Goal: Transaction & Acquisition: Purchase product/service

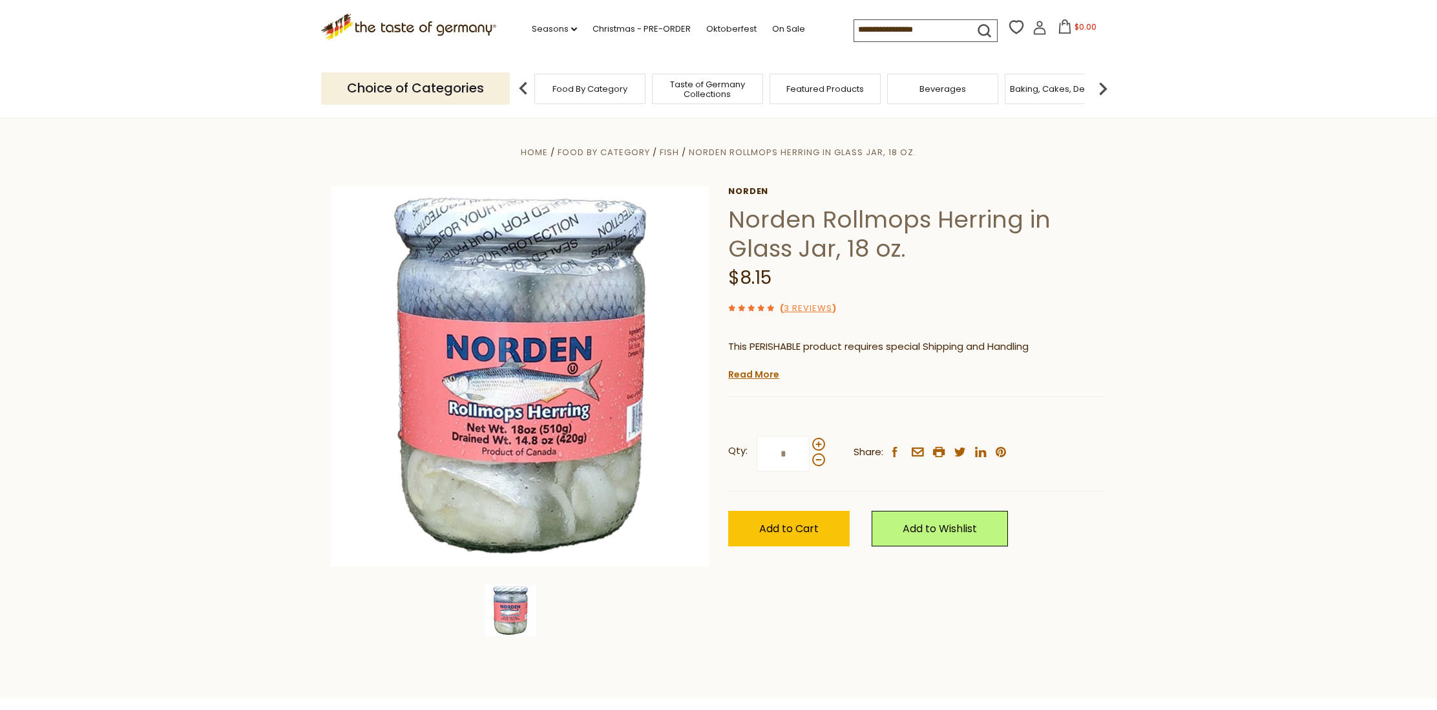
scroll to position [16, 0]
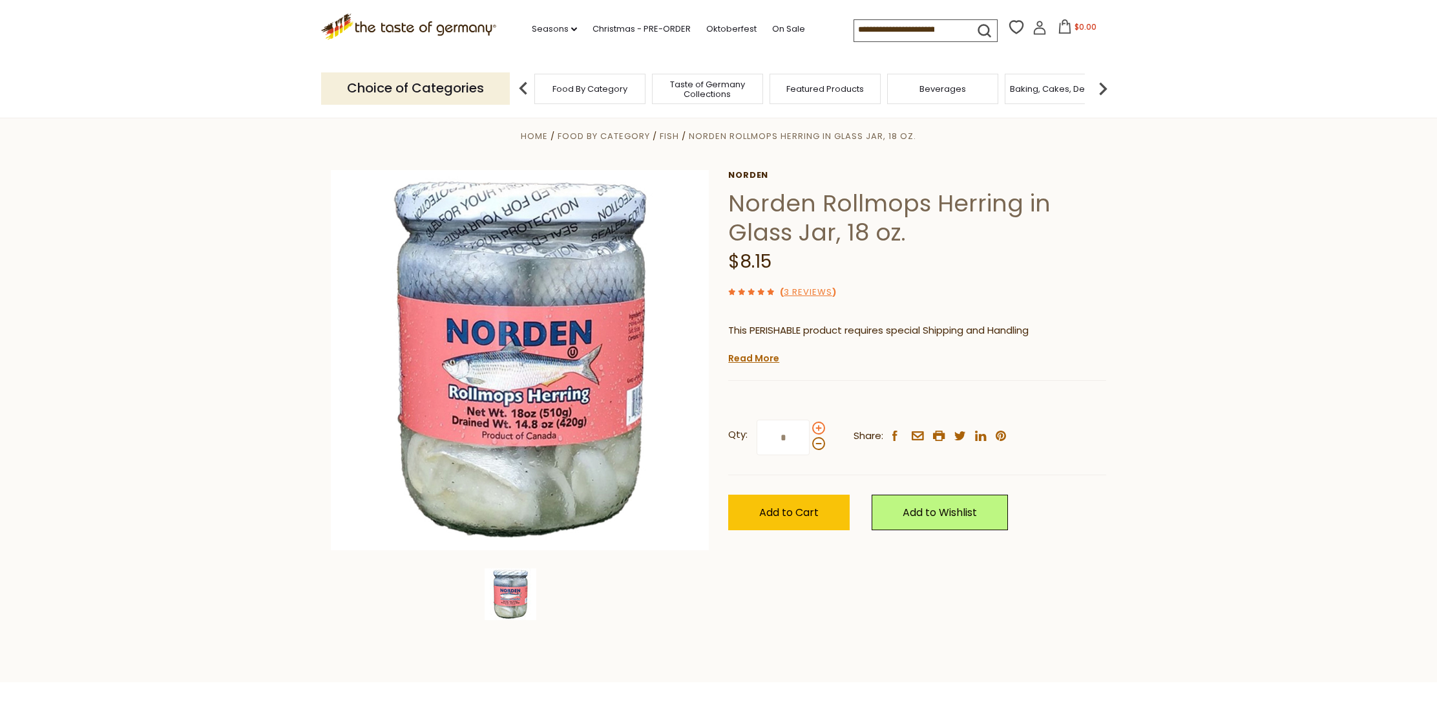
click at [819, 427] on span at bounding box center [818, 427] width 13 height 13
click at [810, 427] on input "*" at bounding box center [783, 437] width 53 height 36
type input "*"
click at [816, 509] on span "Add to Cart" at bounding box center [788, 512] width 59 height 15
click at [797, 511] on span "Add to Cart" at bounding box center [788, 512] width 59 height 15
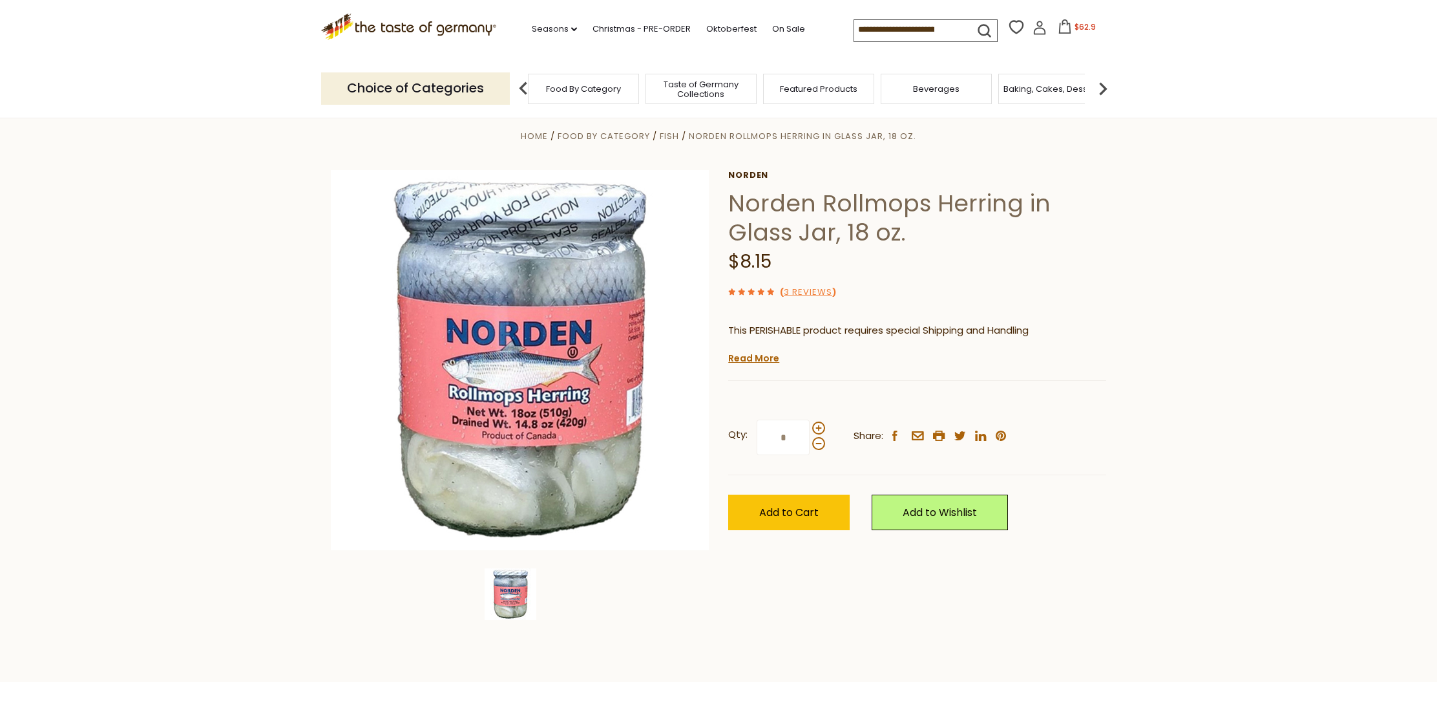
click at [600, 90] on span "Food By Category" at bounding box center [583, 89] width 75 height 10
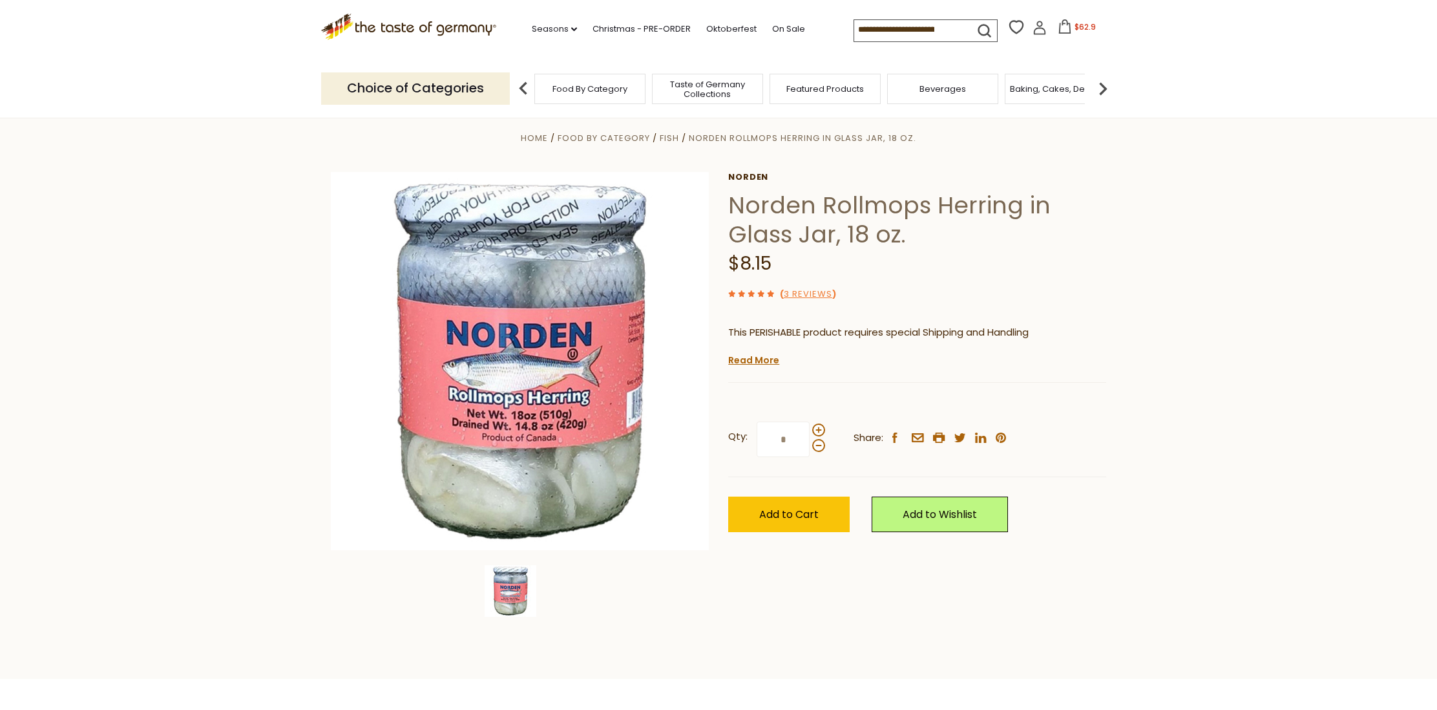
click at [499, 25] on div "Seasons dropdown_arrow All Seasons Recipes Game Day Valentine's Day Karneval St…" at bounding box center [675, 30] width 358 height 26
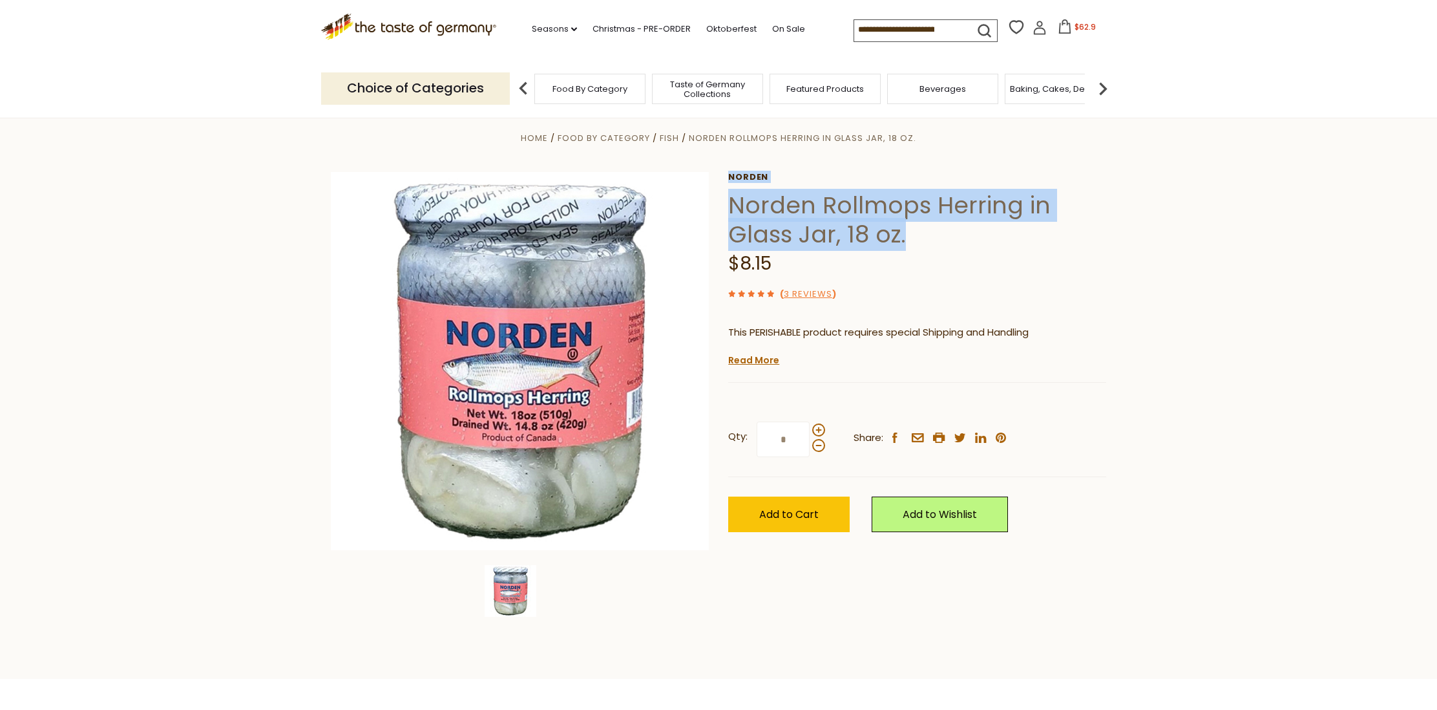
drag, startPoint x: 726, startPoint y: 198, endPoint x: 951, endPoint y: 232, distance: 226.8
click at [951, 232] on div "Home Food By Category Fish Norden Rollmops Herring in Glass Jar, 18 oz. Norden …" at bounding box center [718, 378] width 795 height 497
copy div "Norden Norden Rollmops Herring in Glass Jar, 18 oz."
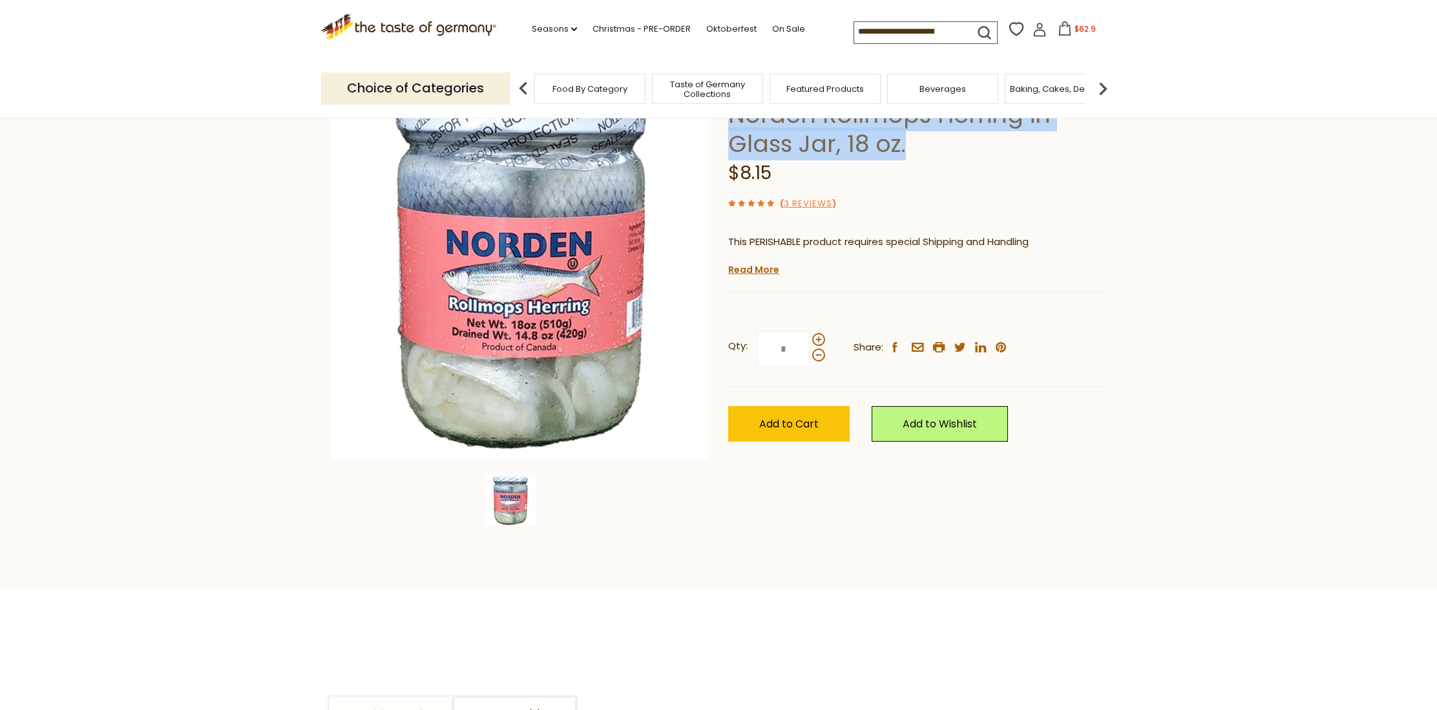
scroll to position [160, 0]
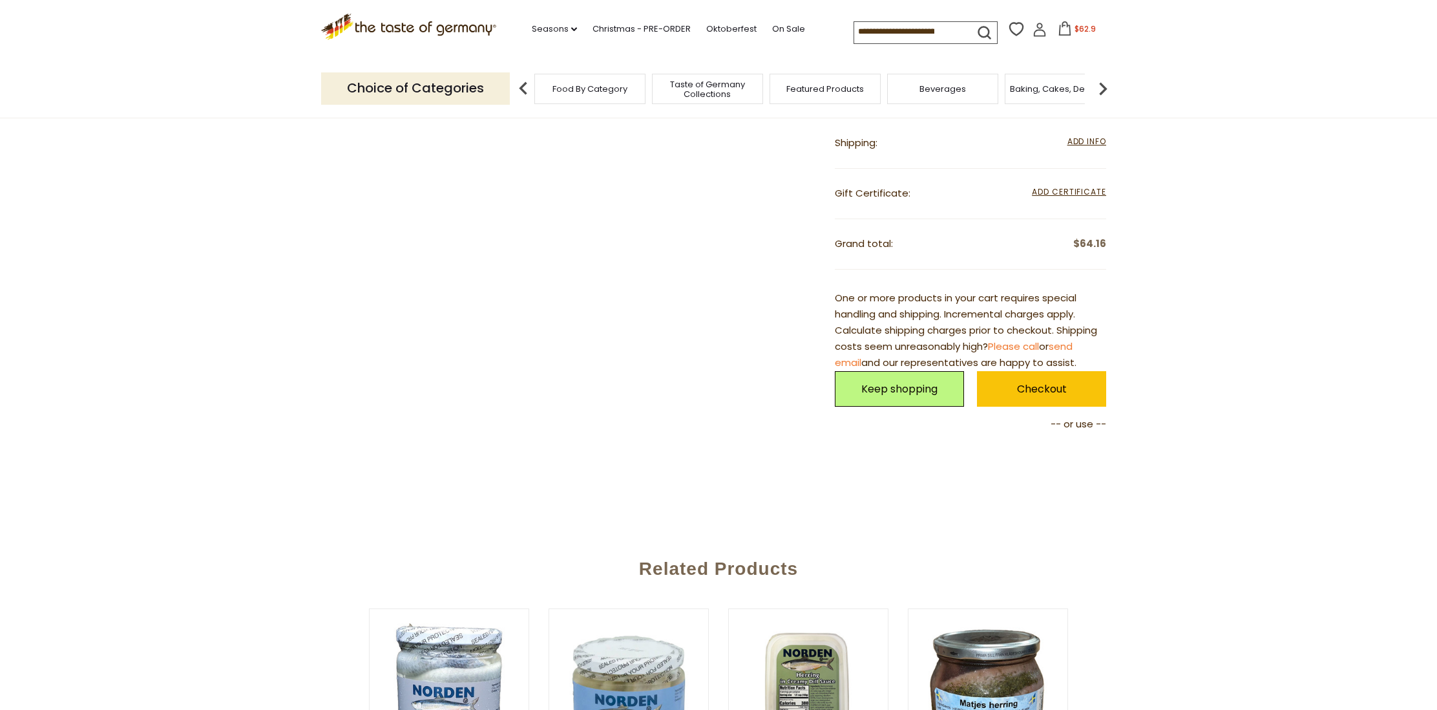
scroll to position [494, 0]
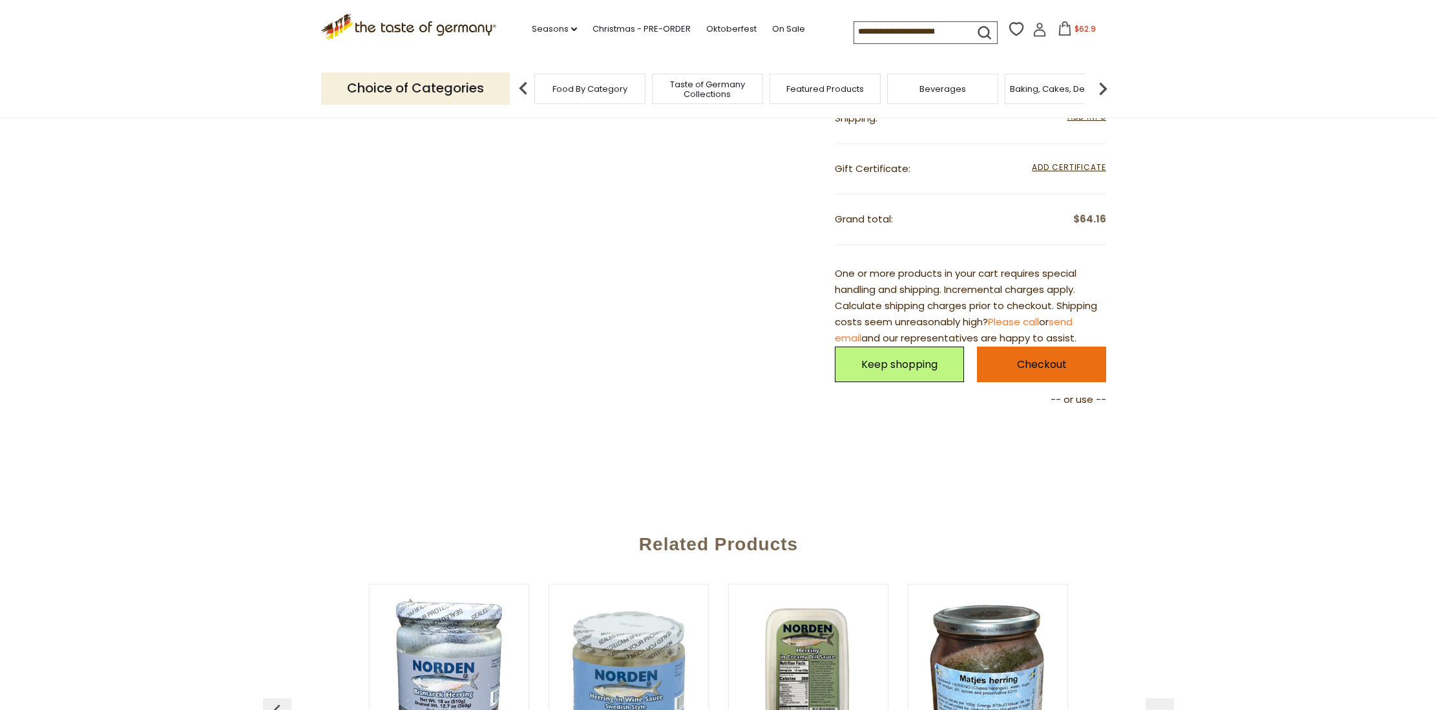
click at [1009, 361] on link "Checkout" at bounding box center [1041, 364] width 129 height 36
